Goal: Transaction & Acquisition: Purchase product/service

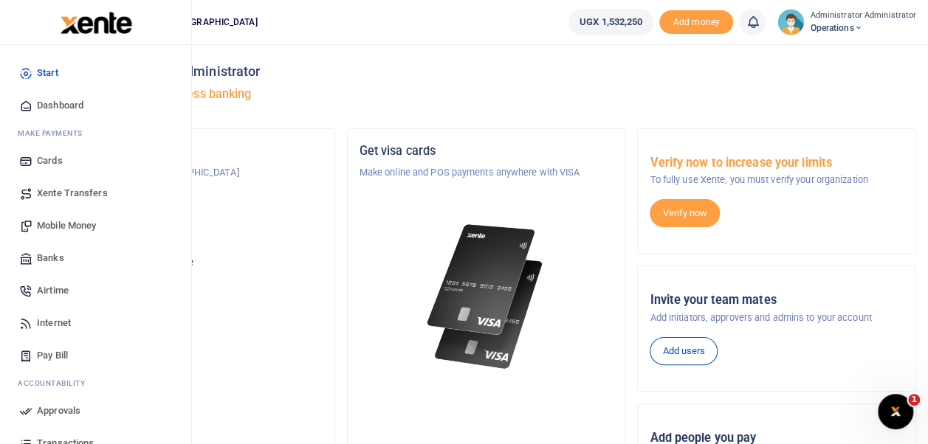
click at [56, 286] on span "Airtime" at bounding box center [53, 290] width 32 height 15
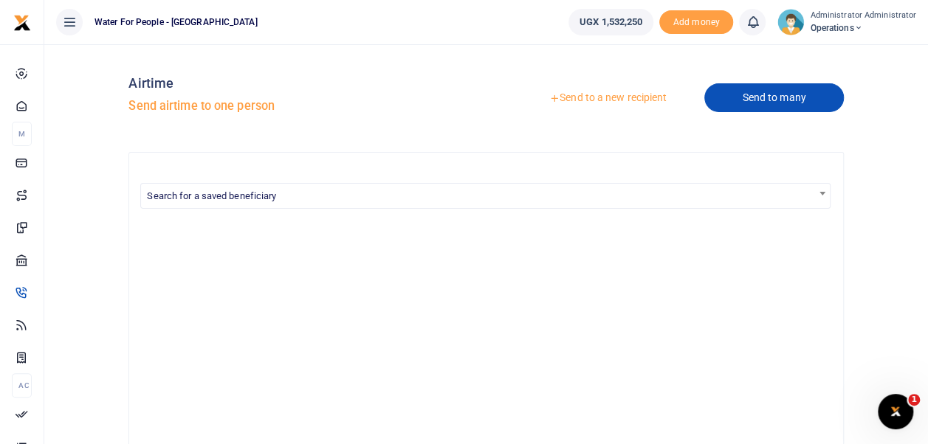
click at [732, 93] on link "Send to many" at bounding box center [773, 97] width 139 height 29
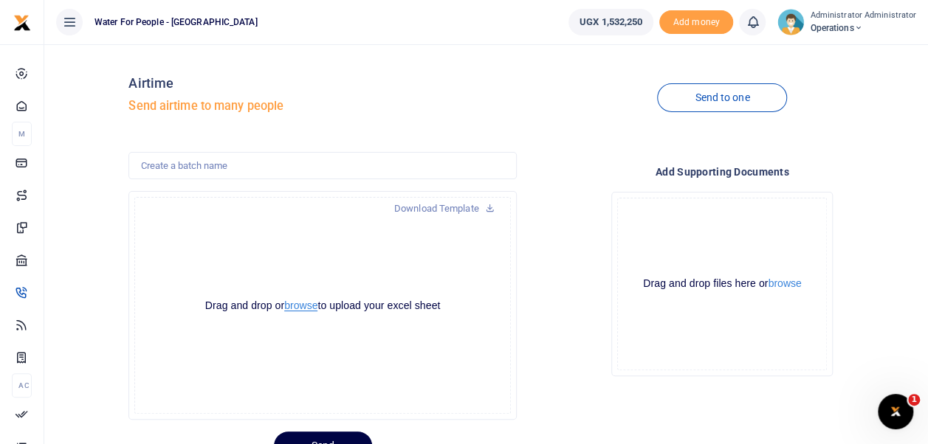
click at [303, 310] on button "browse" at bounding box center [300, 305] width 33 height 11
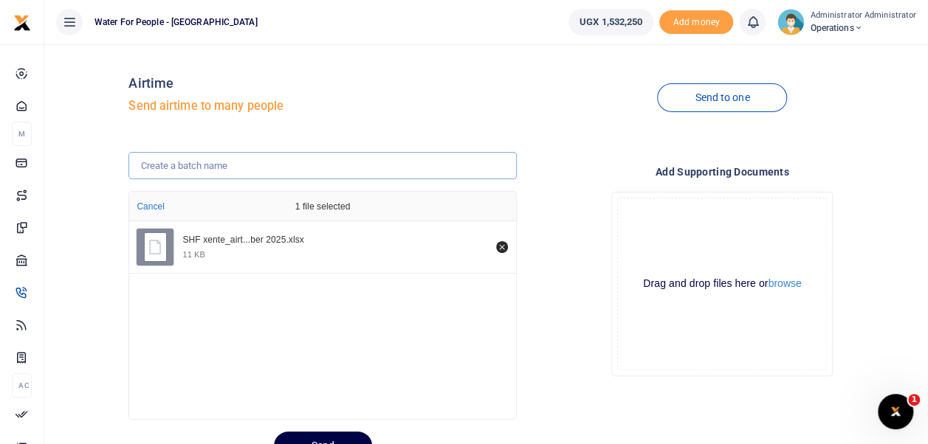
click at [238, 165] on input "text" at bounding box center [321, 166] width 387 height 28
type input "October SHF airtime"
click at [311, 436] on button "Send" at bounding box center [323, 446] width 98 height 29
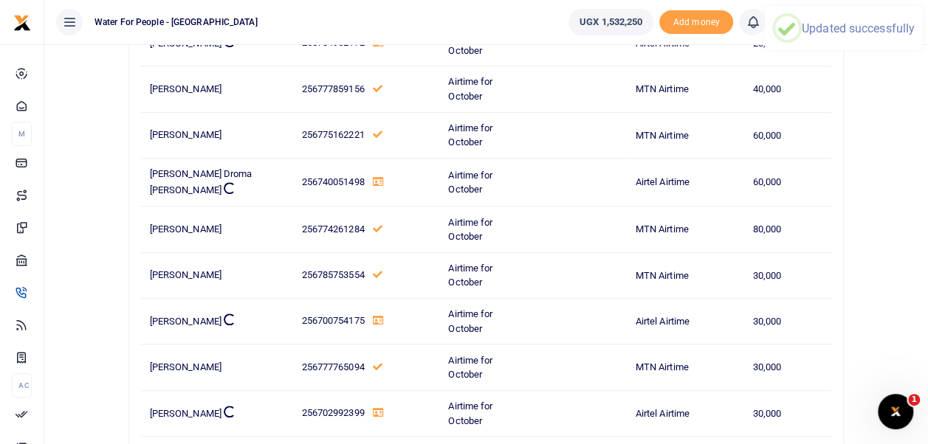
scroll to position [598, 0]
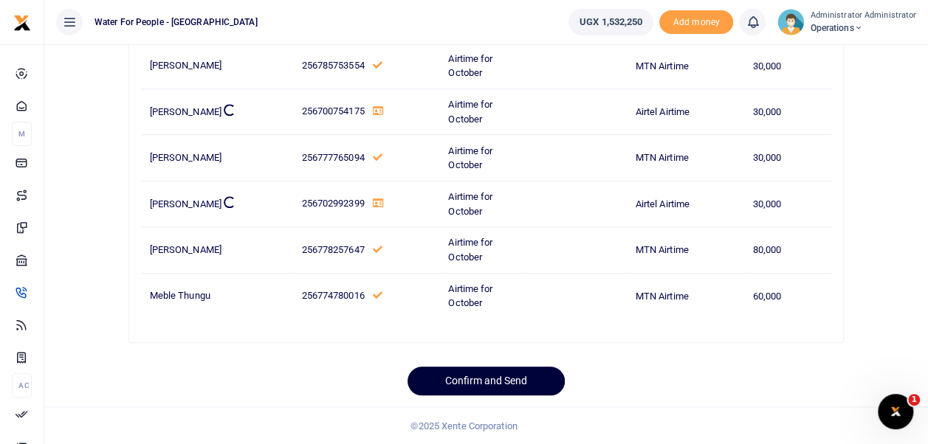
click at [533, 381] on button "Confirm and Send" at bounding box center [485, 381] width 157 height 29
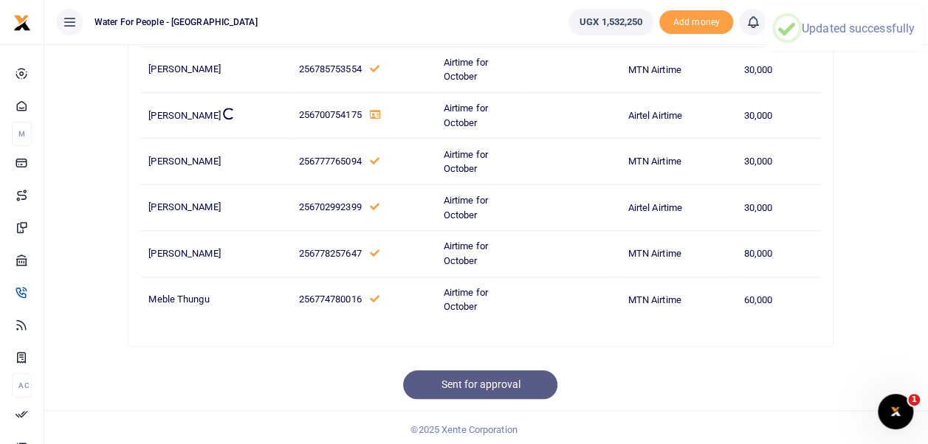
scroll to position [592, 0]
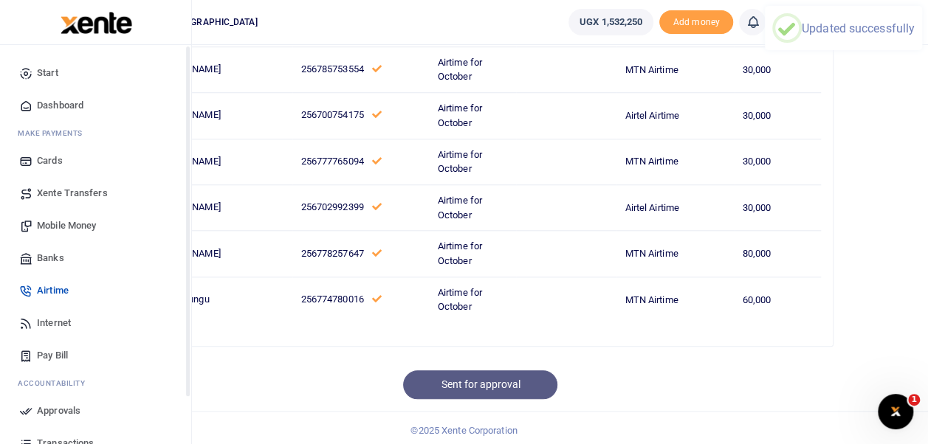
click at [70, 103] on span "Dashboard" at bounding box center [60, 105] width 46 height 15
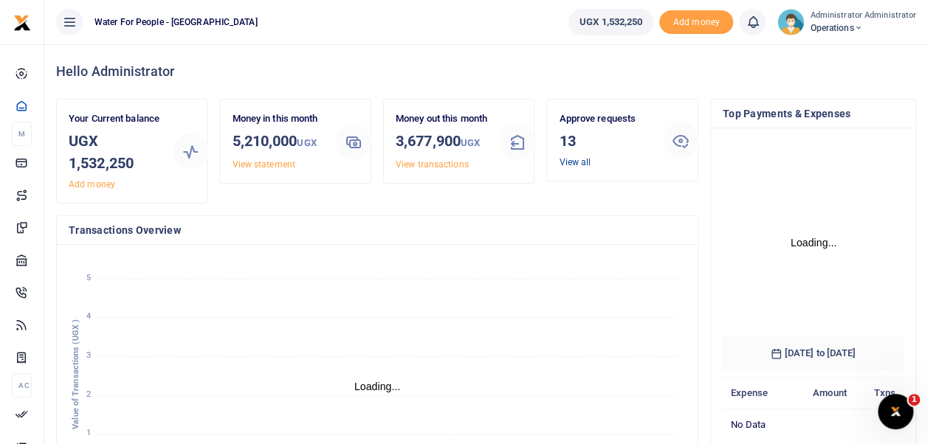
click at [570, 167] on link "View all" at bounding box center [575, 162] width 32 height 10
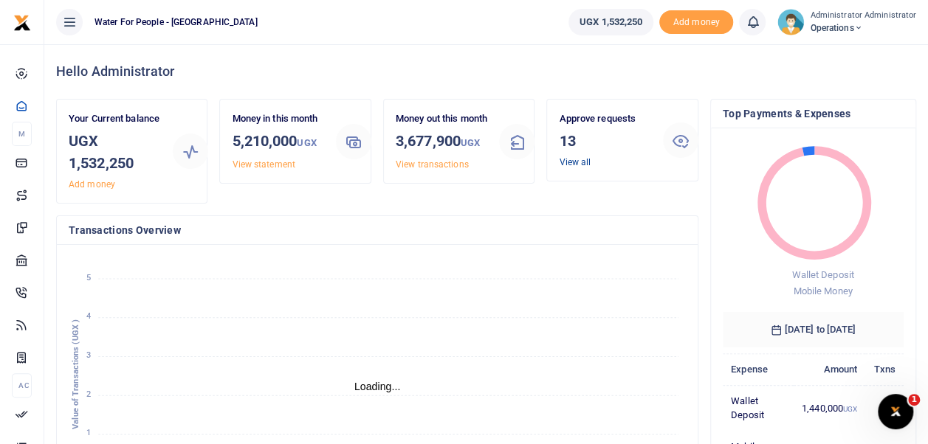
scroll to position [12, 12]
click at [570, 167] on link "View all" at bounding box center [575, 162] width 32 height 10
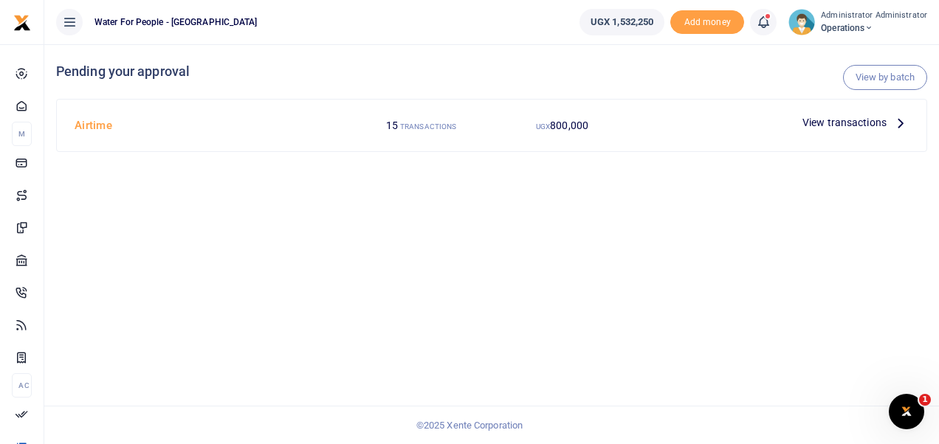
click at [884, 118] on span "View transactions" at bounding box center [844, 122] width 84 height 16
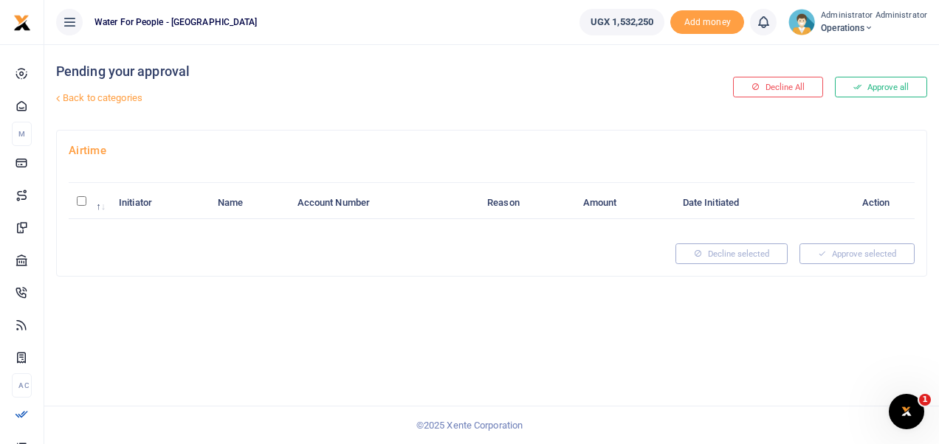
click at [876, 83] on button "Approve all" at bounding box center [881, 87] width 92 height 21
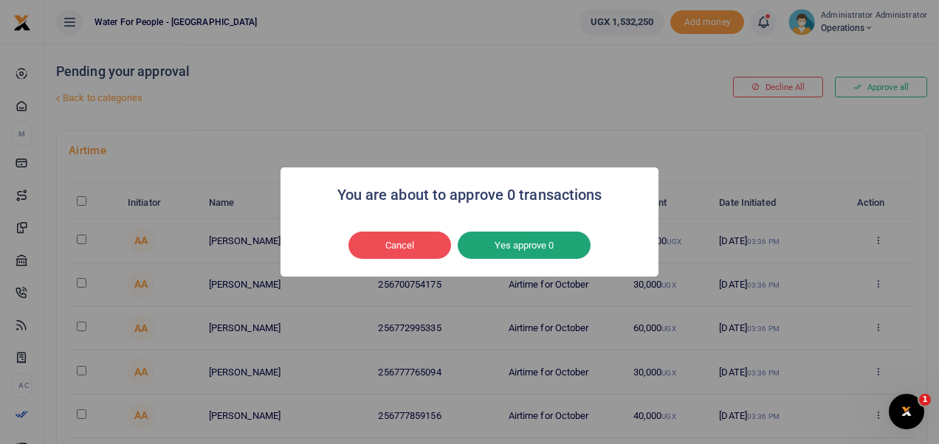
click at [543, 255] on button "Yes approve 0" at bounding box center [524, 246] width 133 height 28
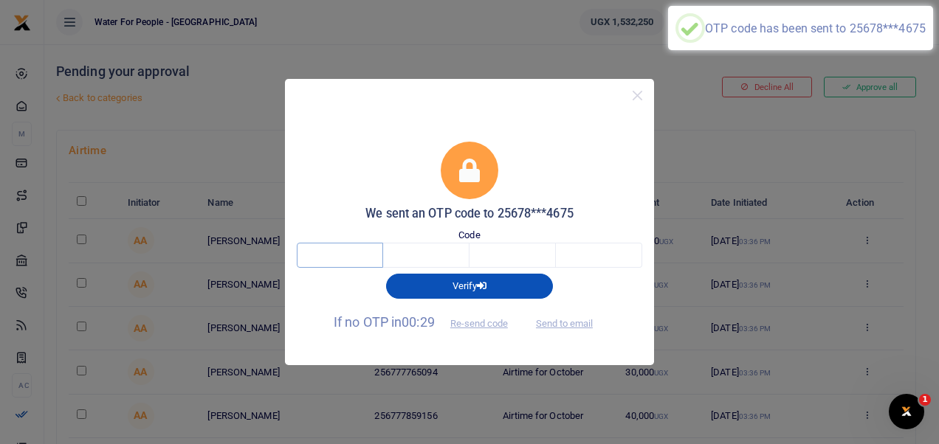
click at [344, 259] on input "text" at bounding box center [340, 255] width 86 height 25
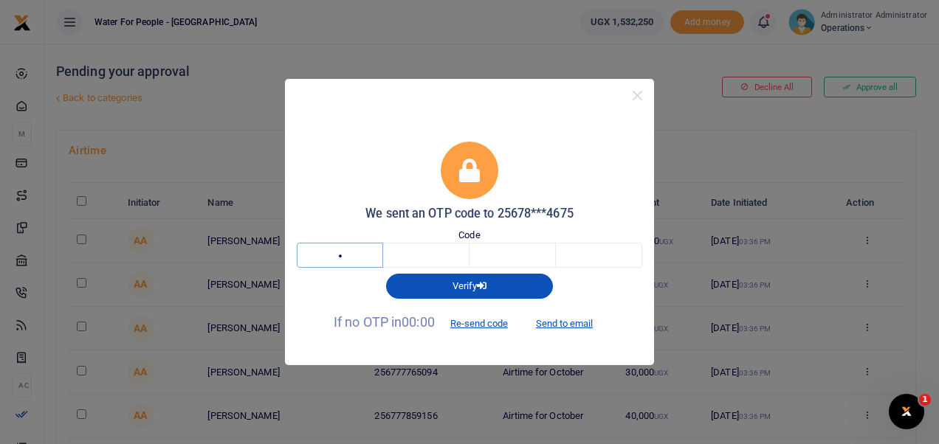
type input "3"
type input "1"
type input "7"
type input "6"
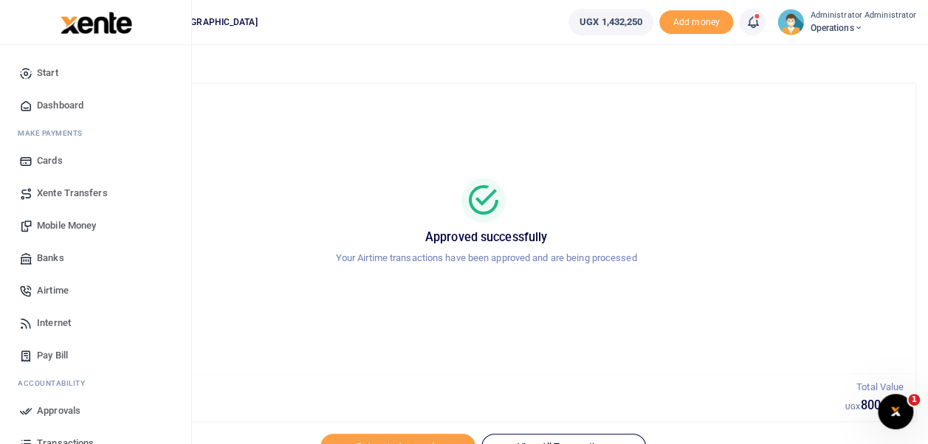
click at [58, 106] on span "Dashboard" at bounding box center [60, 105] width 46 height 15
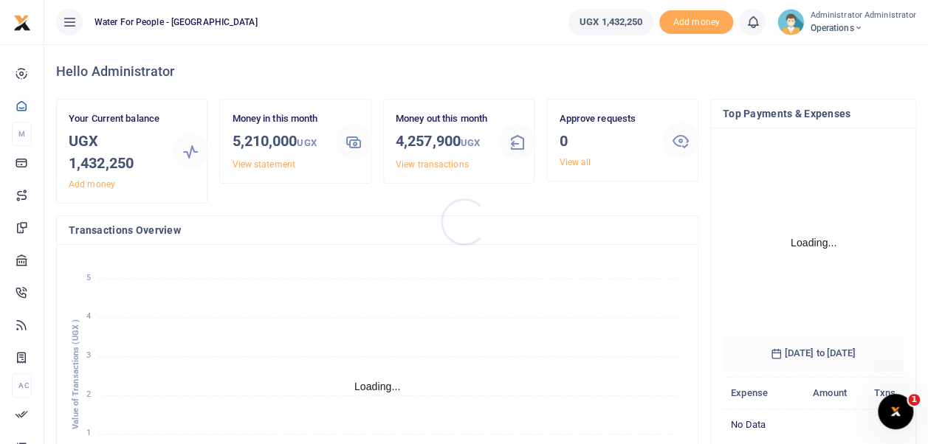
click at [407, 231] on div at bounding box center [464, 222] width 928 height 444
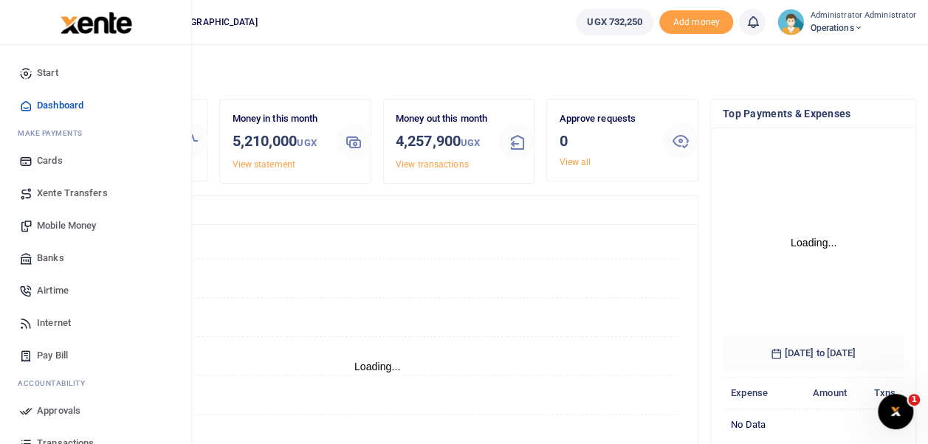
click at [56, 320] on span "Internet" at bounding box center [54, 323] width 34 height 15
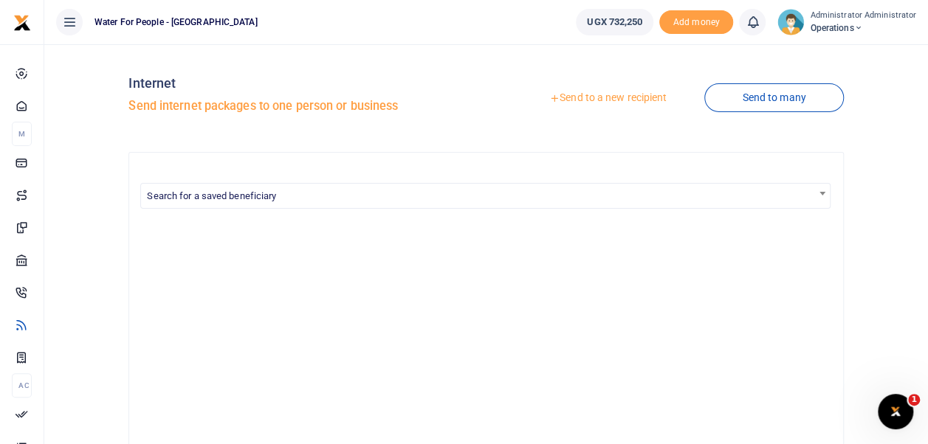
click at [757, 103] on link "Send to many" at bounding box center [773, 97] width 139 height 29
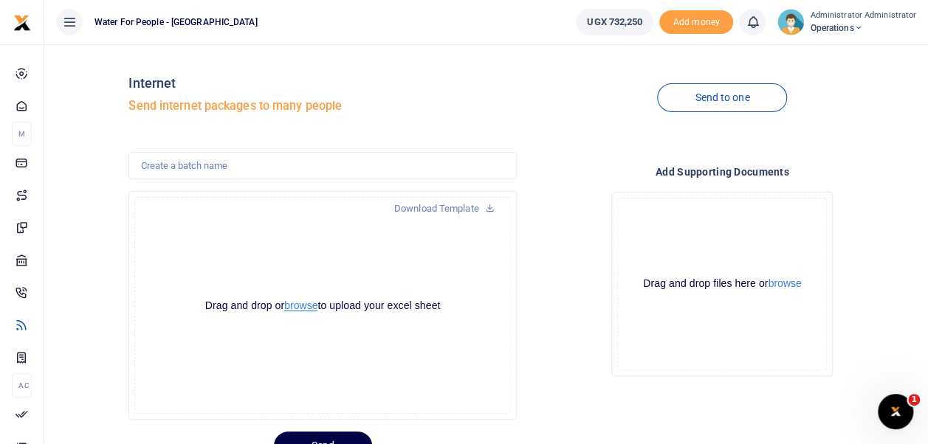
click at [305, 303] on button "browse" at bounding box center [300, 305] width 33 height 11
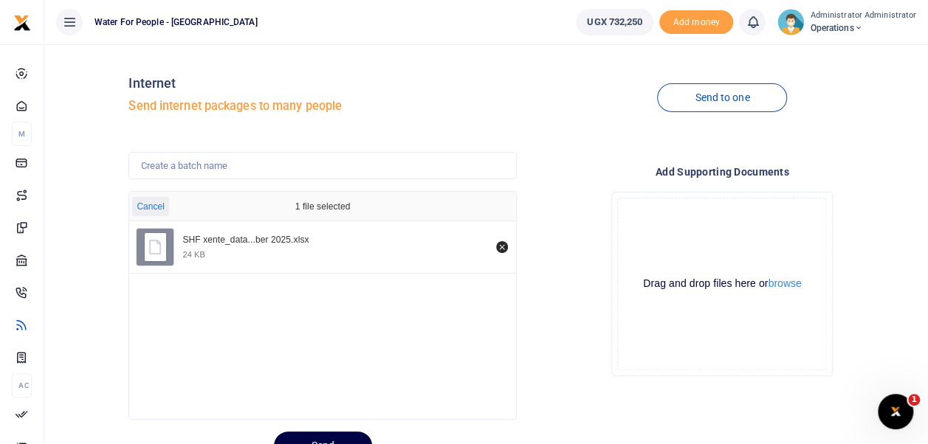
scroll to position [66, 0]
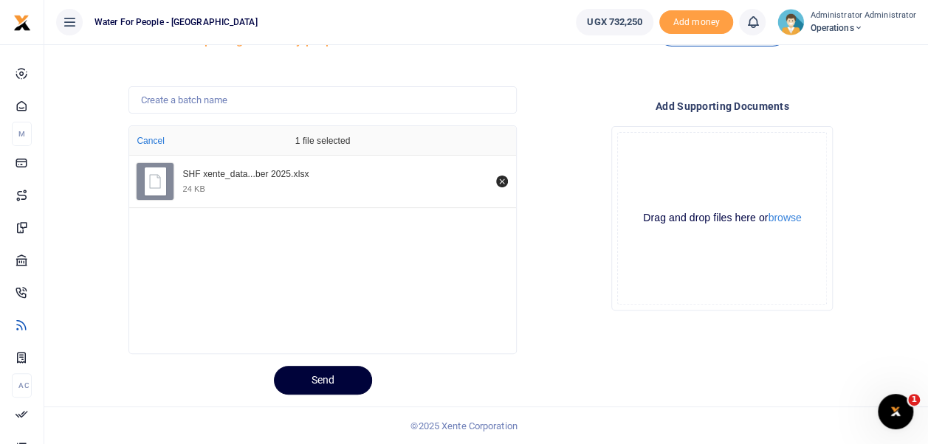
click at [338, 382] on button "Send" at bounding box center [323, 380] width 98 height 29
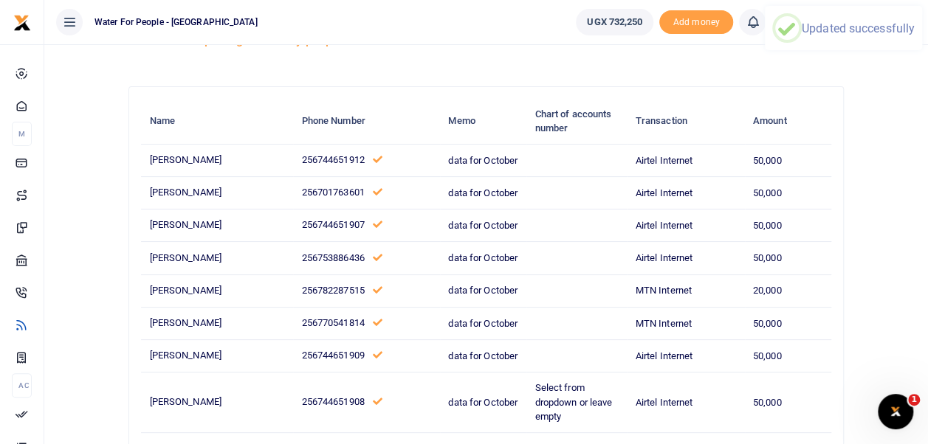
scroll to position [258, 0]
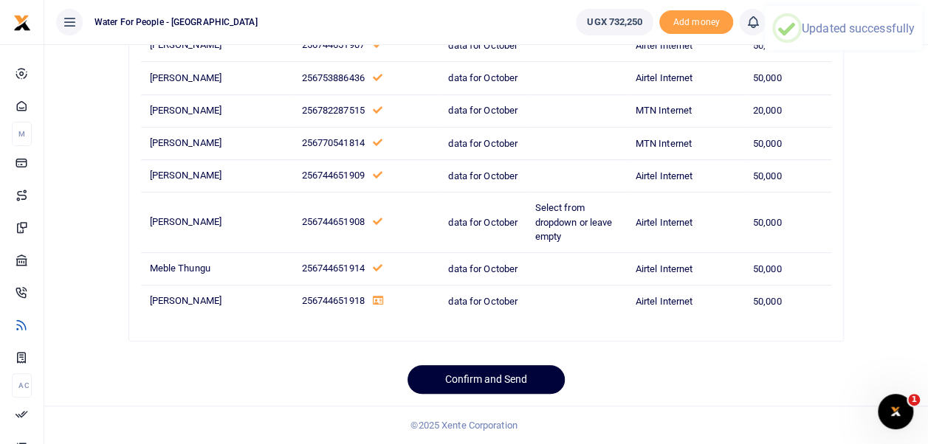
click at [506, 381] on button "Confirm and Send" at bounding box center [485, 379] width 157 height 29
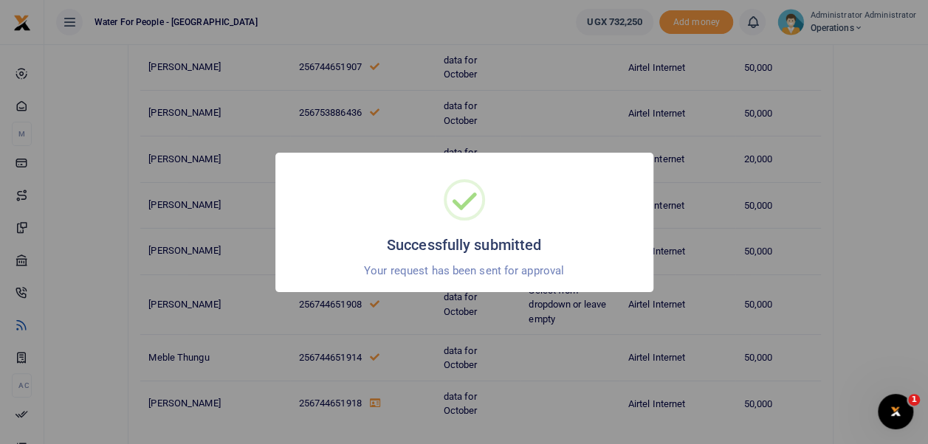
scroll to position [242, 0]
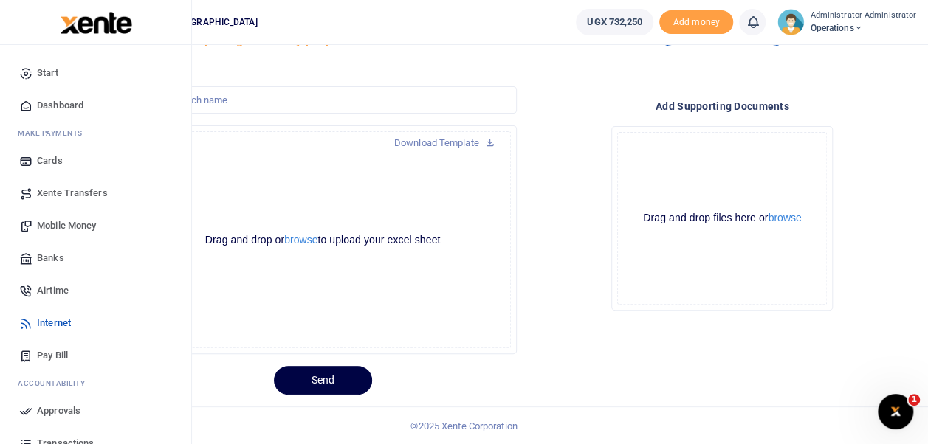
click at [44, 104] on span "Dashboard" at bounding box center [60, 105] width 46 height 15
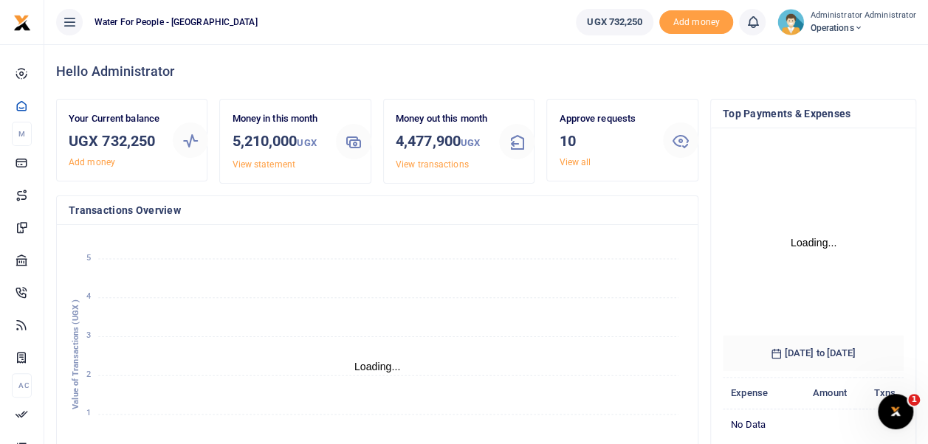
click at [567, 161] on link "View all" at bounding box center [575, 162] width 32 height 10
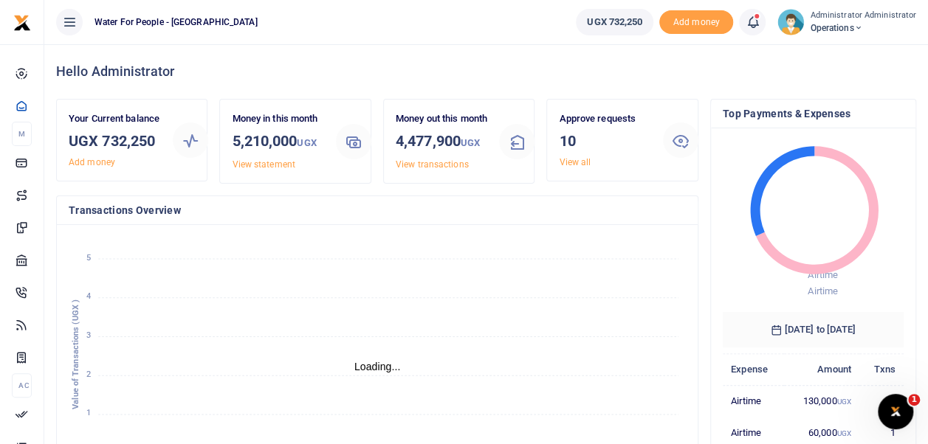
scroll to position [12, 12]
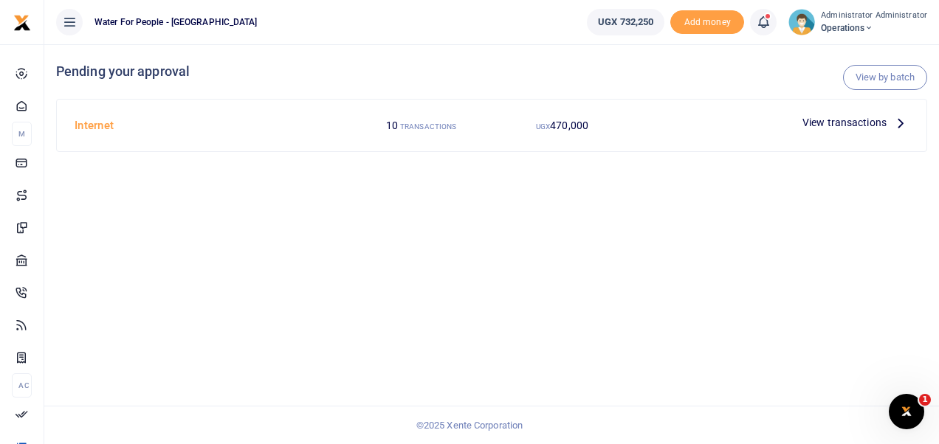
click at [893, 120] on icon at bounding box center [900, 122] width 16 height 16
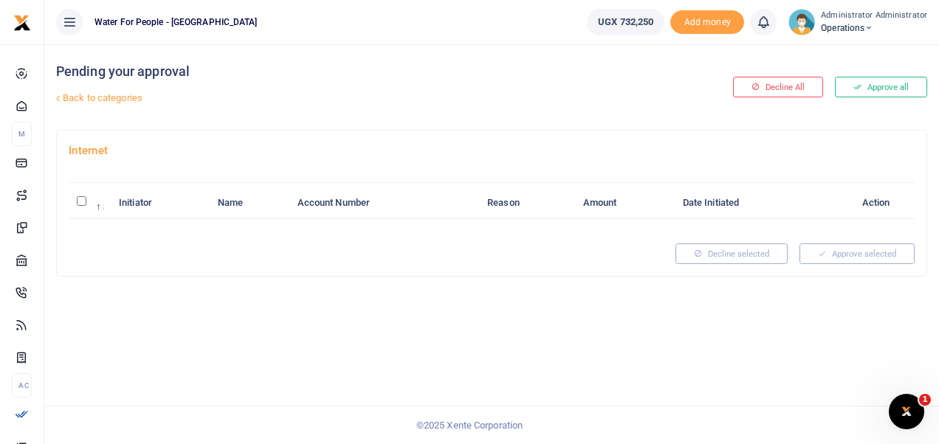
click at [872, 82] on button "Approve all" at bounding box center [881, 87] width 92 height 21
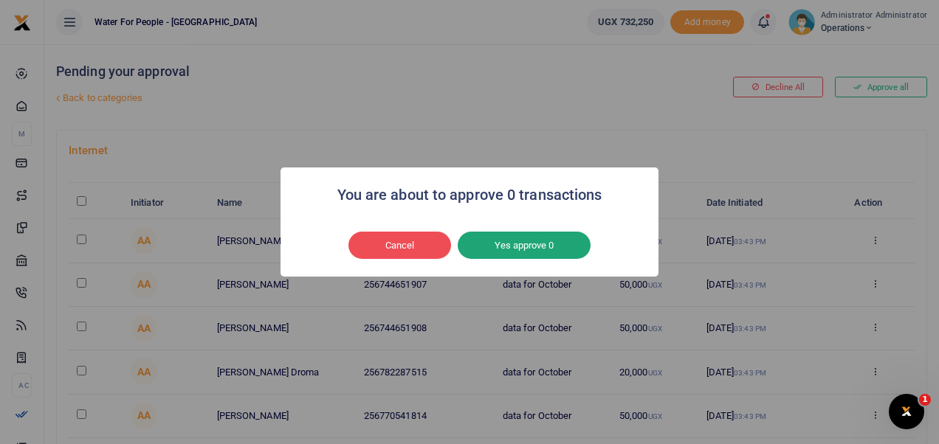
click at [545, 240] on button "Yes approve 0" at bounding box center [524, 246] width 133 height 28
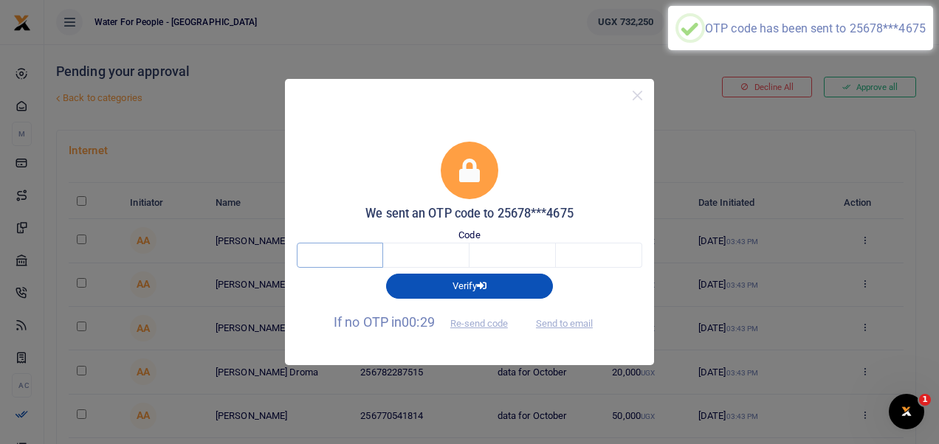
click at [352, 260] on input "text" at bounding box center [340, 255] width 86 height 25
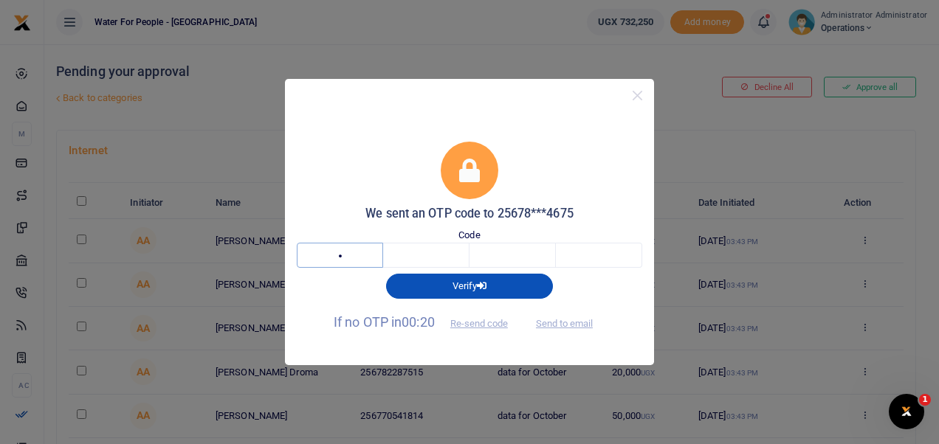
type input "8"
type input "0"
type input "3"
type input "2"
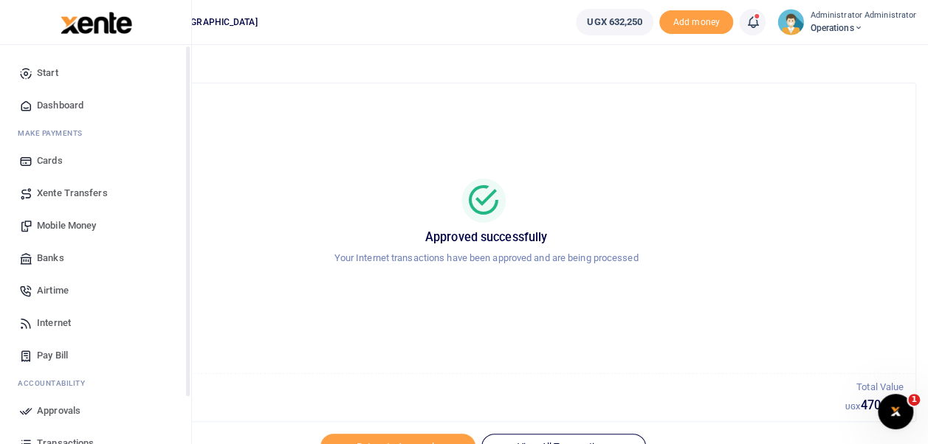
click at [78, 103] on span "Dashboard" at bounding box center [60, 105] width 46 height 15
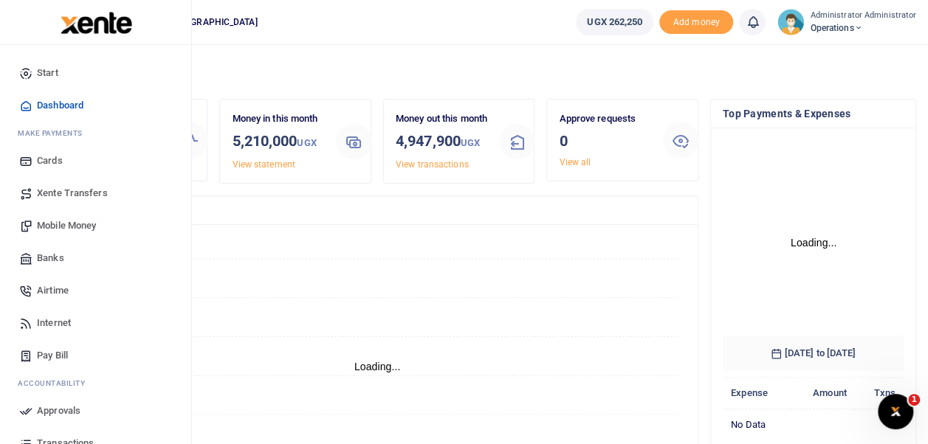
click at [55, 324] on span "Internet" at bounding box center [54, 323] width 34 height 15
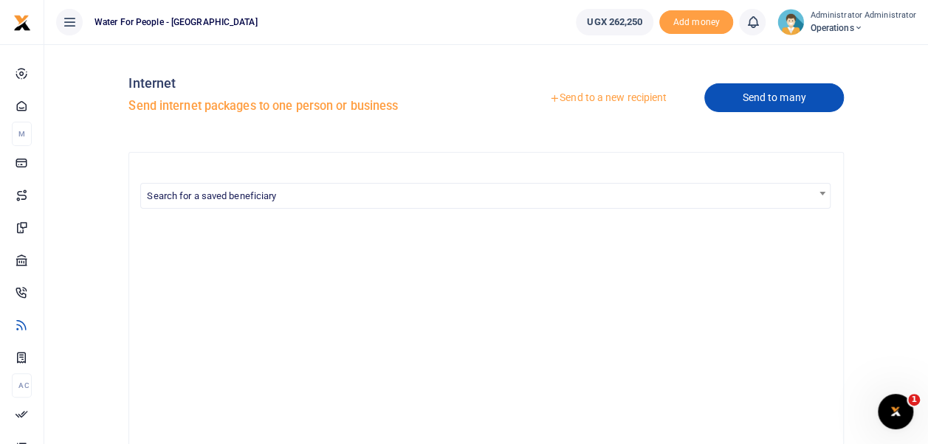
click at [779, 96] on link "Send to many" at bounding box center [773, 97] width 139 height 29
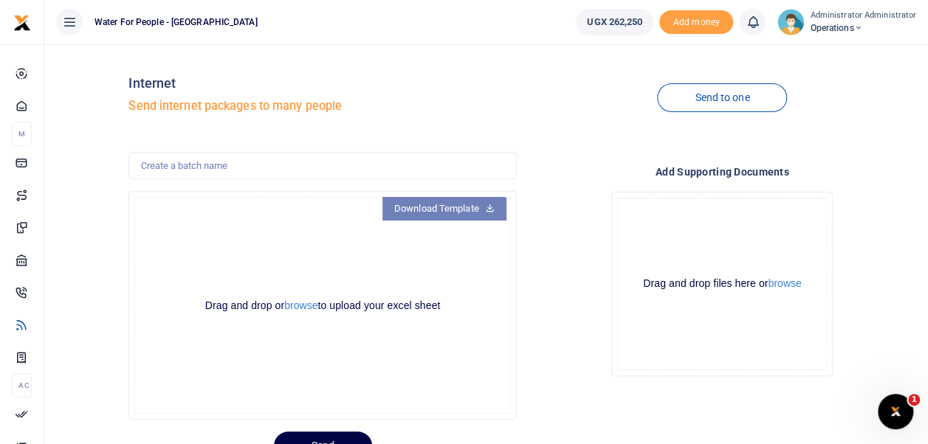
click at [419, 210] on link "Download Template" at bounding box center [444, 209] width 124 height 24
click at [300, 301] on button "browse" at bounding box center [300, 305] width 33 height 11
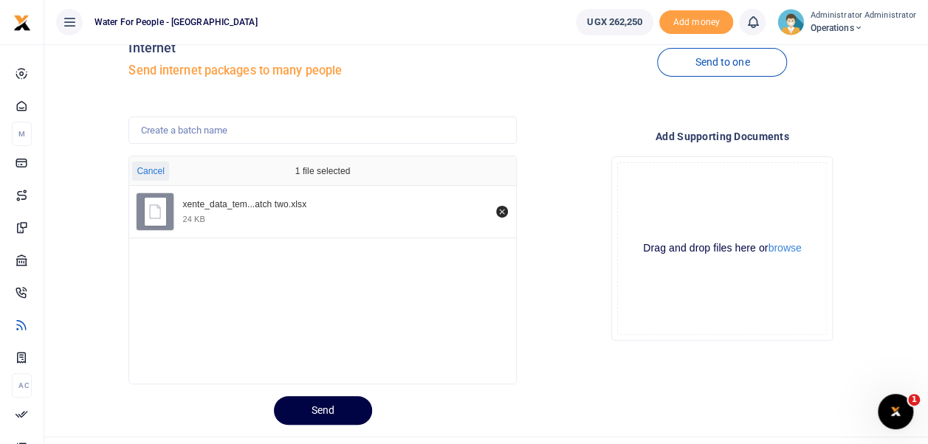
scroll to position [66, 0]
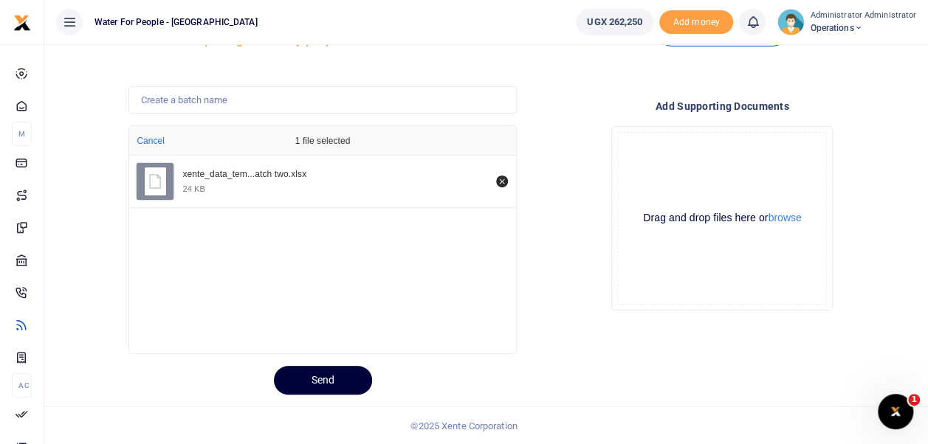
click at [356, 382] on button "Send" at bounding box center [323, 380] width 98 height 29
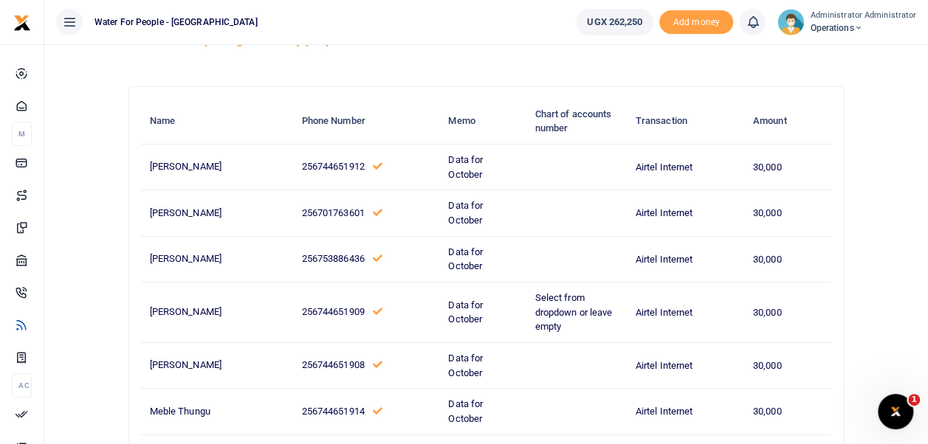
scroll to position [95, 0]
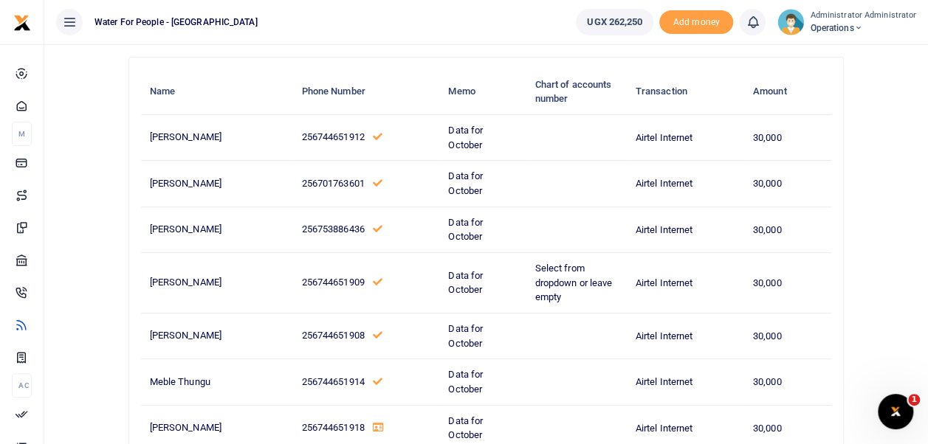
click at [474, 427] on div at bounding box center [464, 436] width 258 height 18
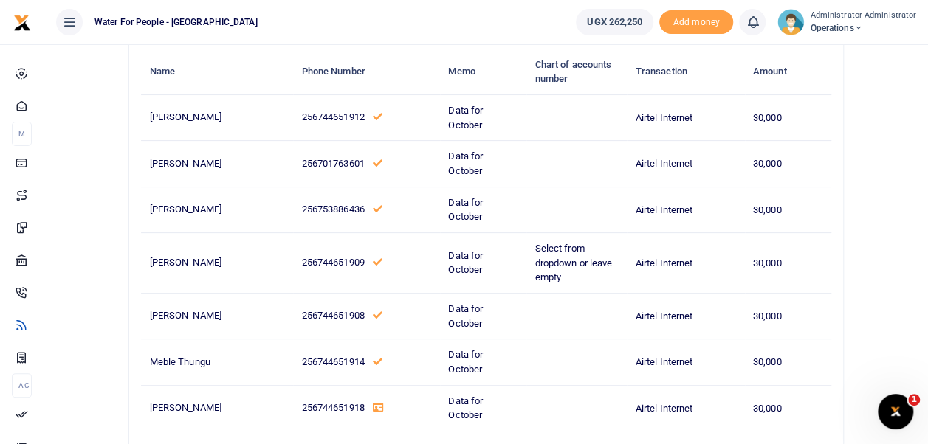
scroll to position [125, 0]
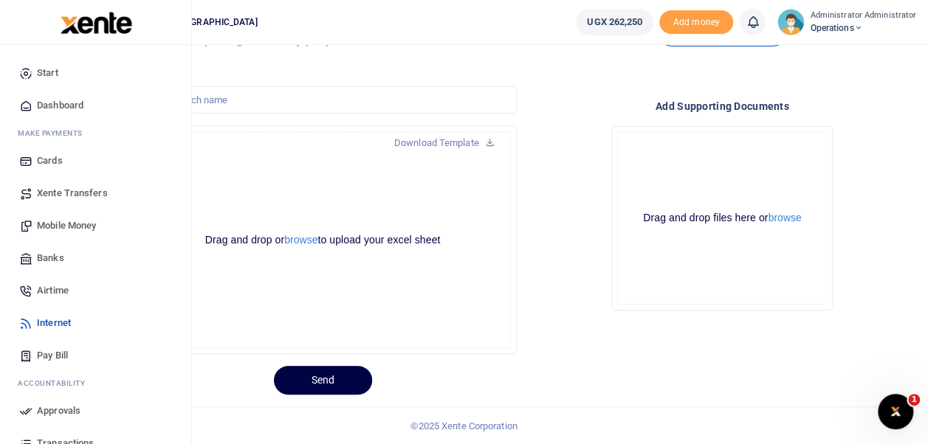
click at [47, 106] on span "Dashboard" at bounding box center [60, 105] width 46 height 15
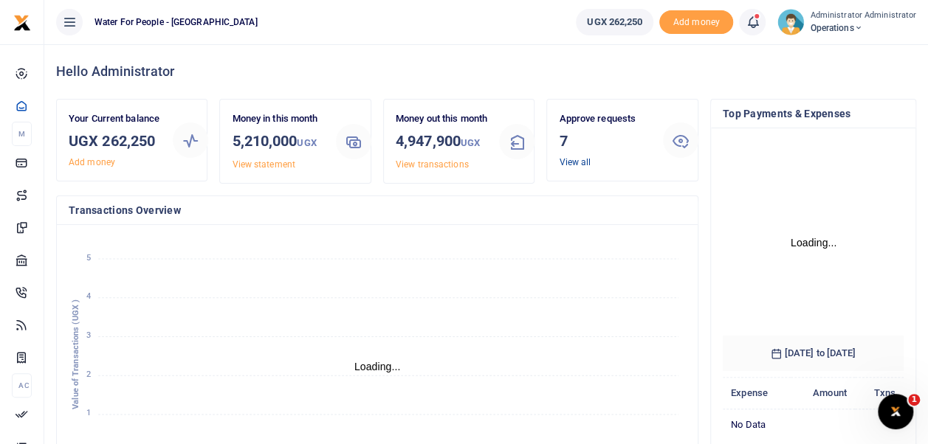
click at [574, 163] on link "View all" at bounding box center [575, 162] width 32 height 10
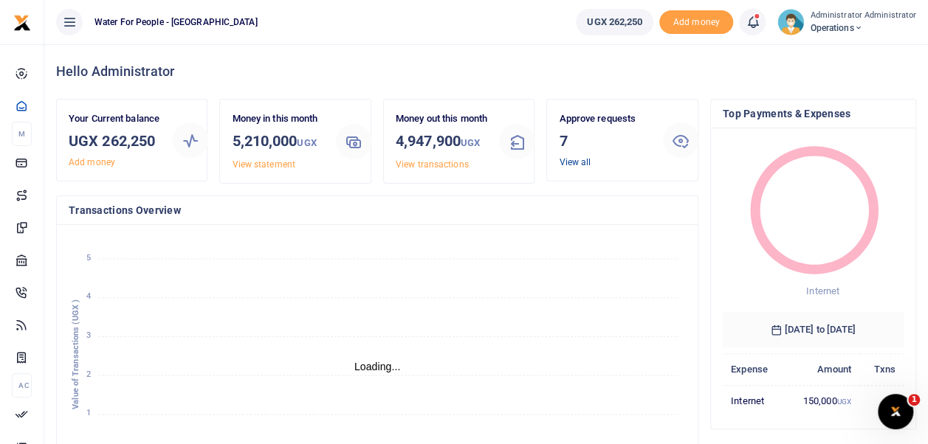
scroll to position [12, 12]
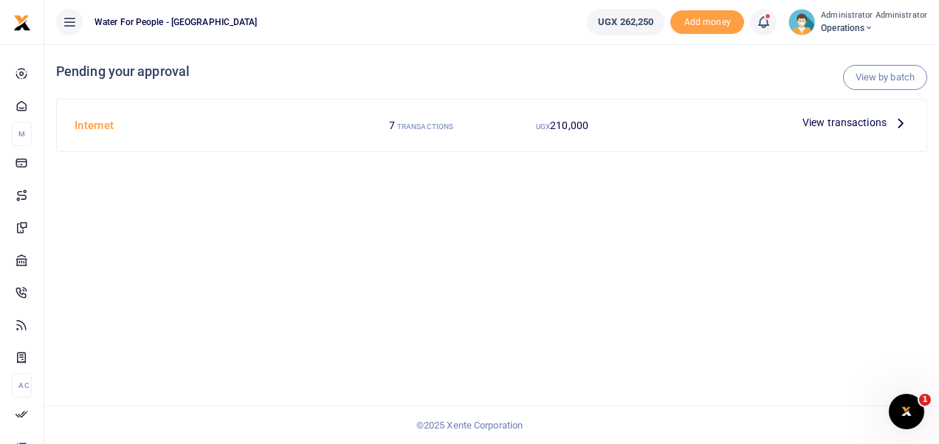
click at [893, 125] on icon at bounding box center [900, 122] width 16 height 16
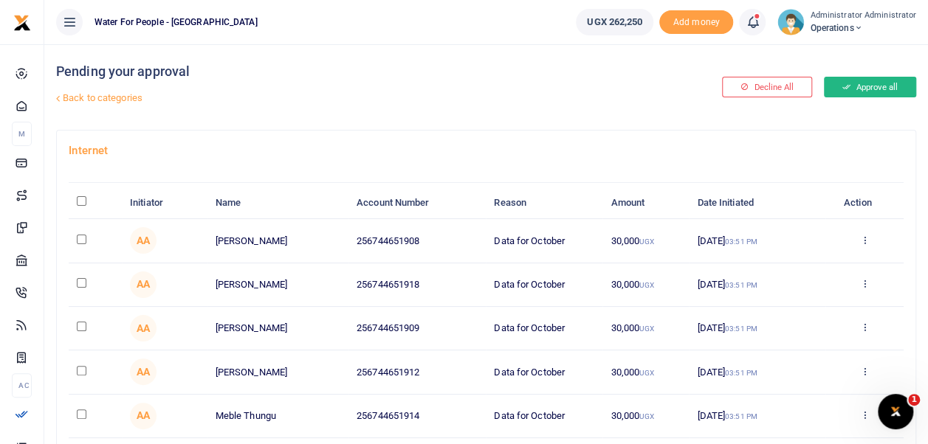
click at [855, 89] on button "Approve all" at bounding box center [870, 87] width 92 height 21
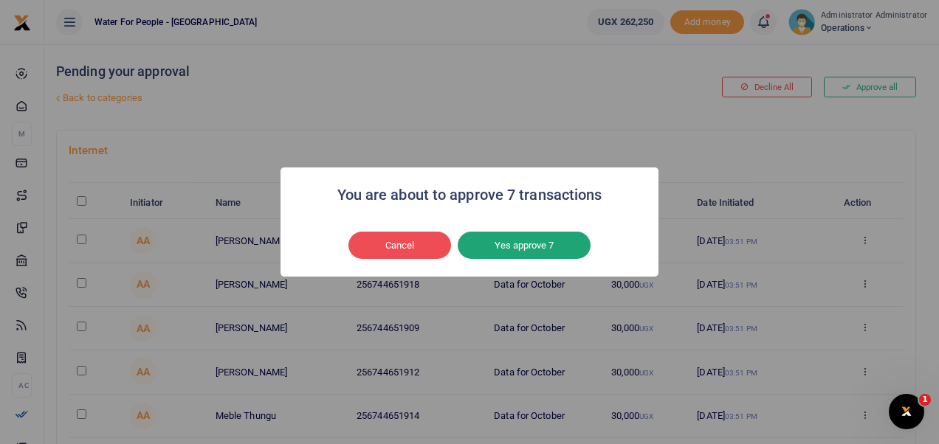
click at [548, 242] on button "Yes approve 7" at bounding box center [524, 246] width 133 height 28
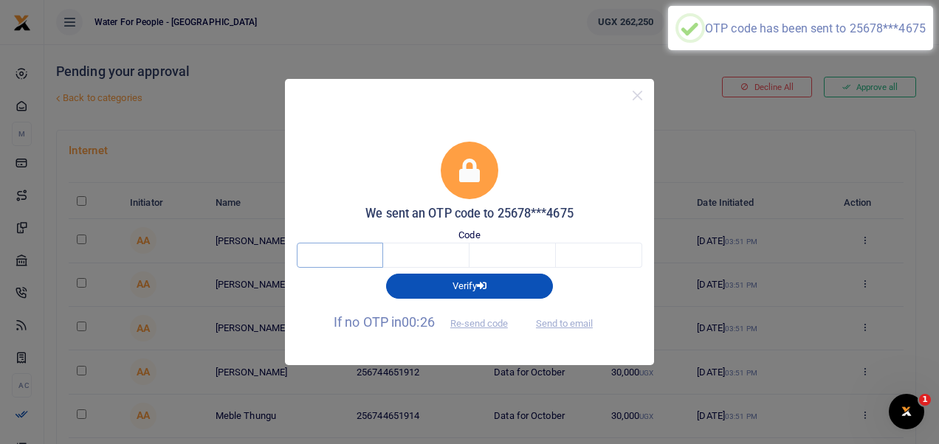
click at [351, 255] on input "text" at bounding box center [340, 255] width 86 height 25
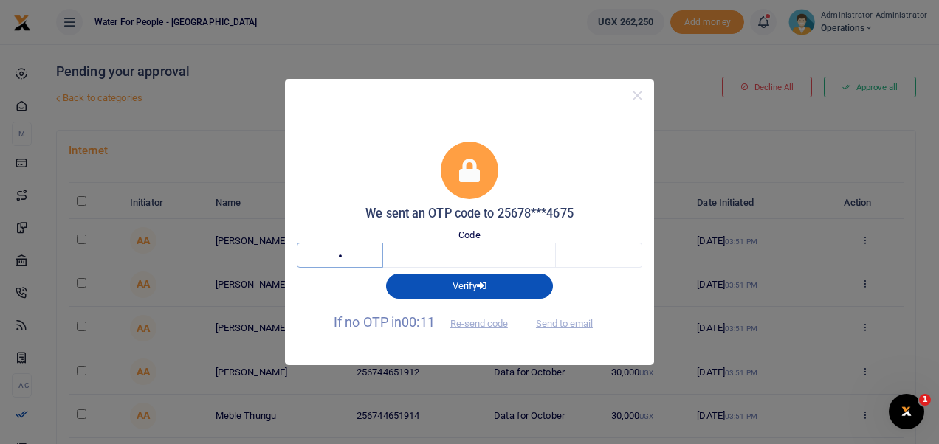
type input "5"
type input "6"
type input "3"
type input "9"
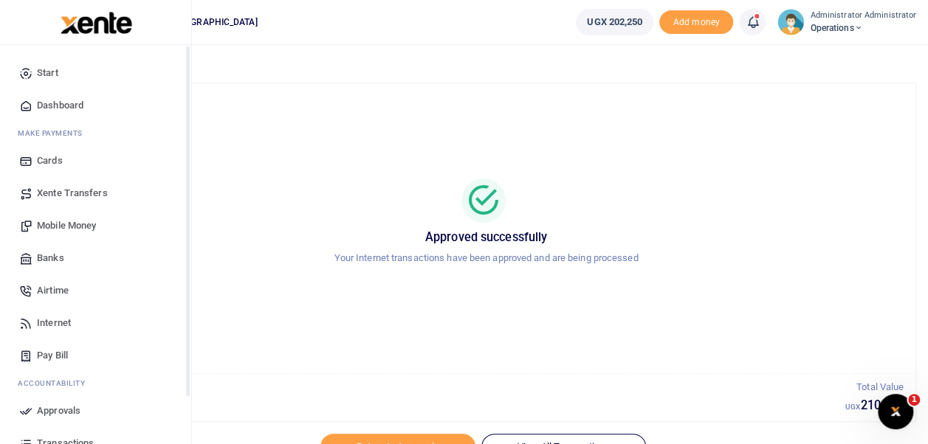
click at [51, 102] on span "Dashboard" at bounding box center [60, 105] width 46 height 15
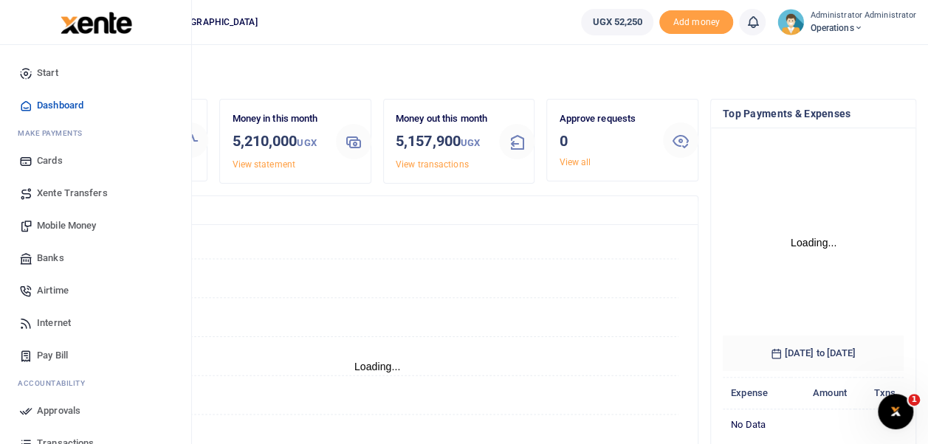
click at [72, 106] on span "Dashboard" at bounding box center [60, 105] width 46 height 15
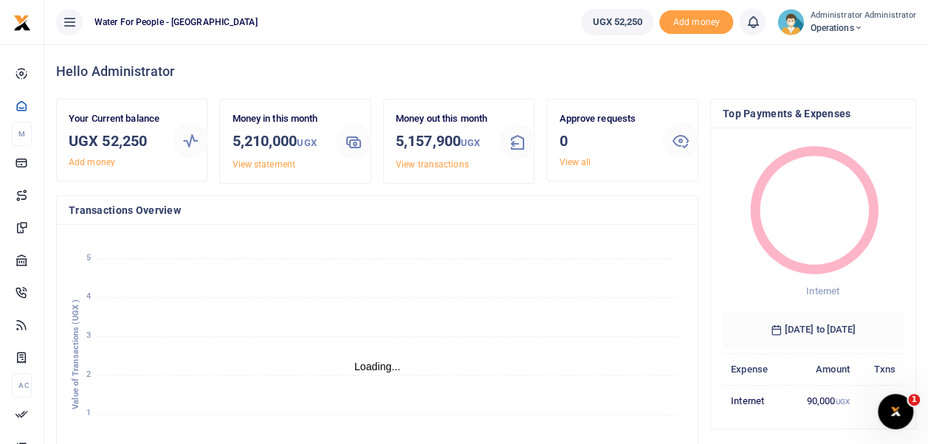
scroll to position [12, 12]
click at [843, 20] on small "Administrator Administrator" at bounding box center [863, 16] width 106 height 13
click at [845, 104] on link "Logout" at bounding box center [853, 107] width 117 height 21
